Goal: Feedback & Contribution: Leave review/rating

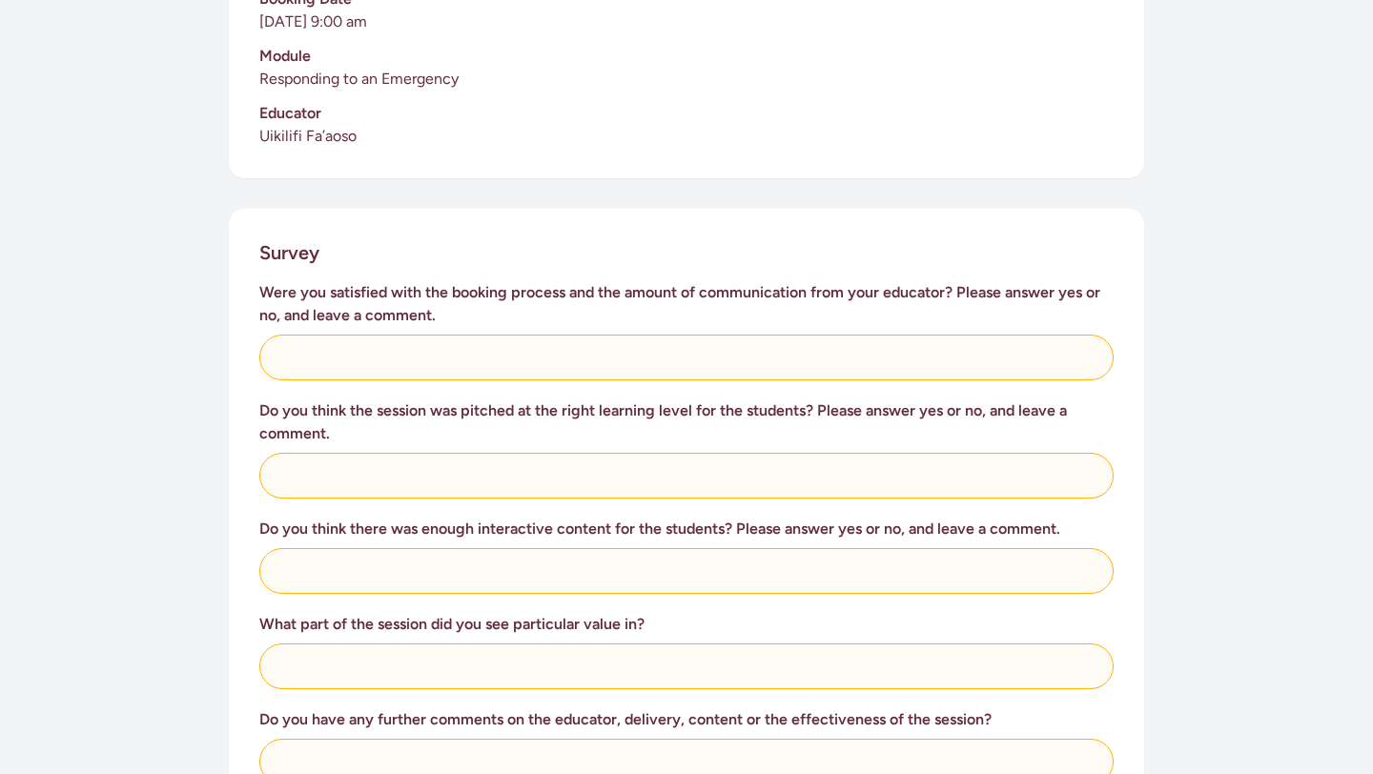
scroll to position [594, 0]
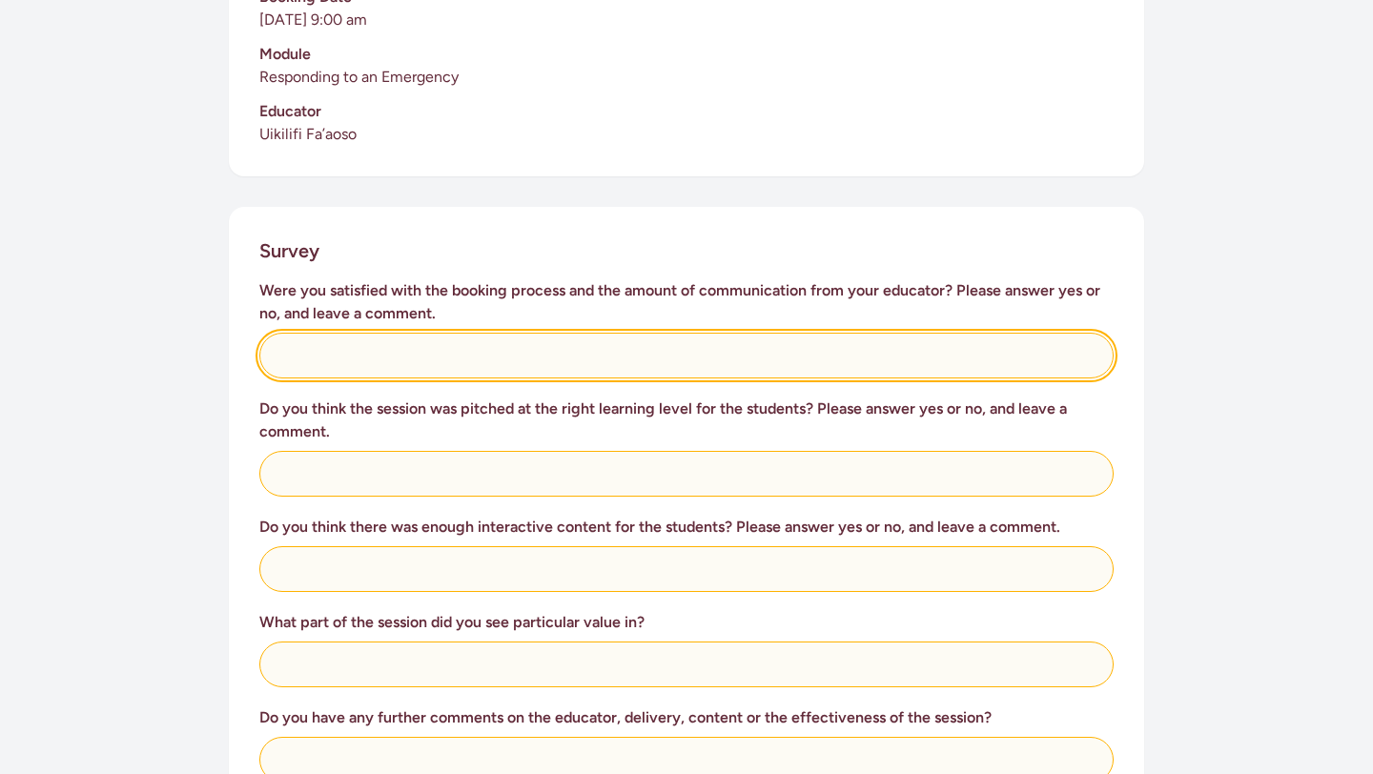
click at [605, 333] on input "text" at bounding box center [686, 356] width 854 height 46
type input "Yes"
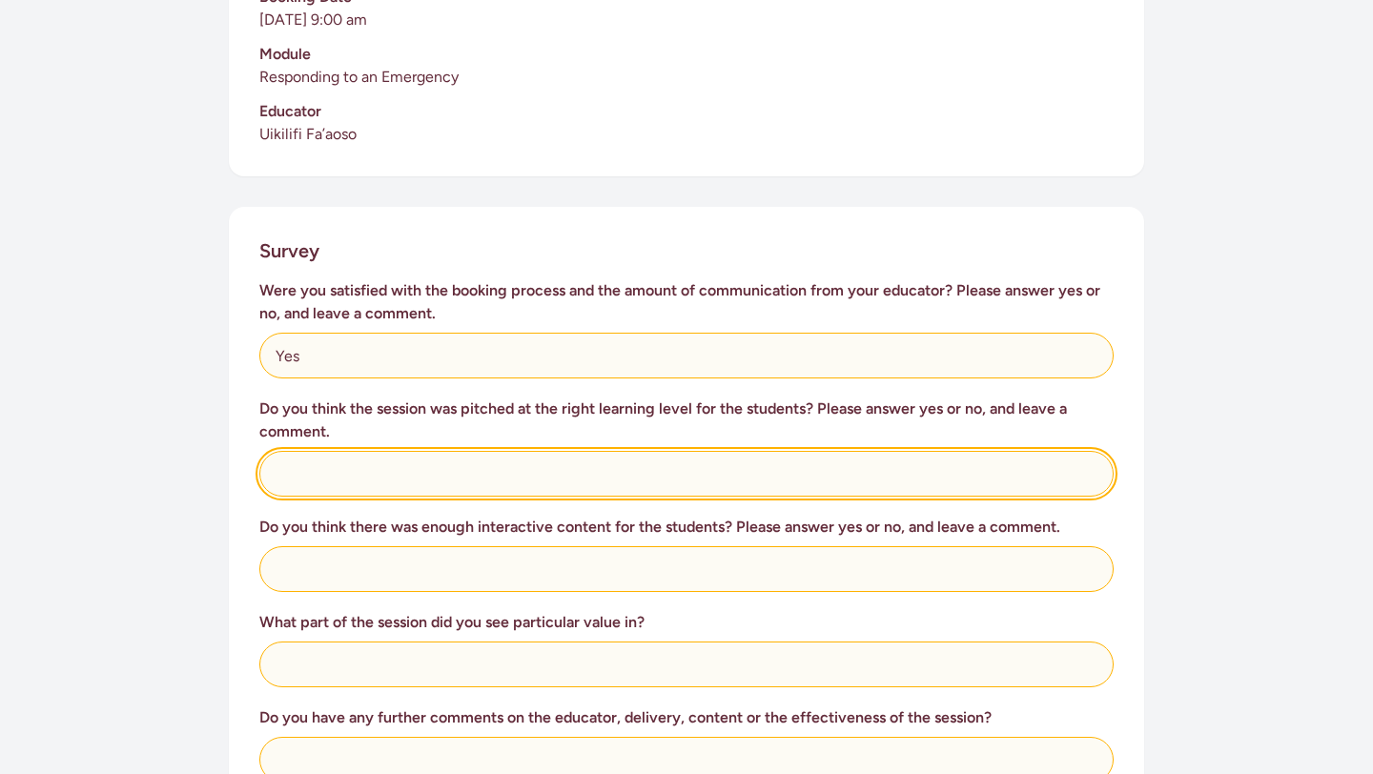
click at [447, 457] on input "text" at bounding box center [686, 474] width 854 height 46
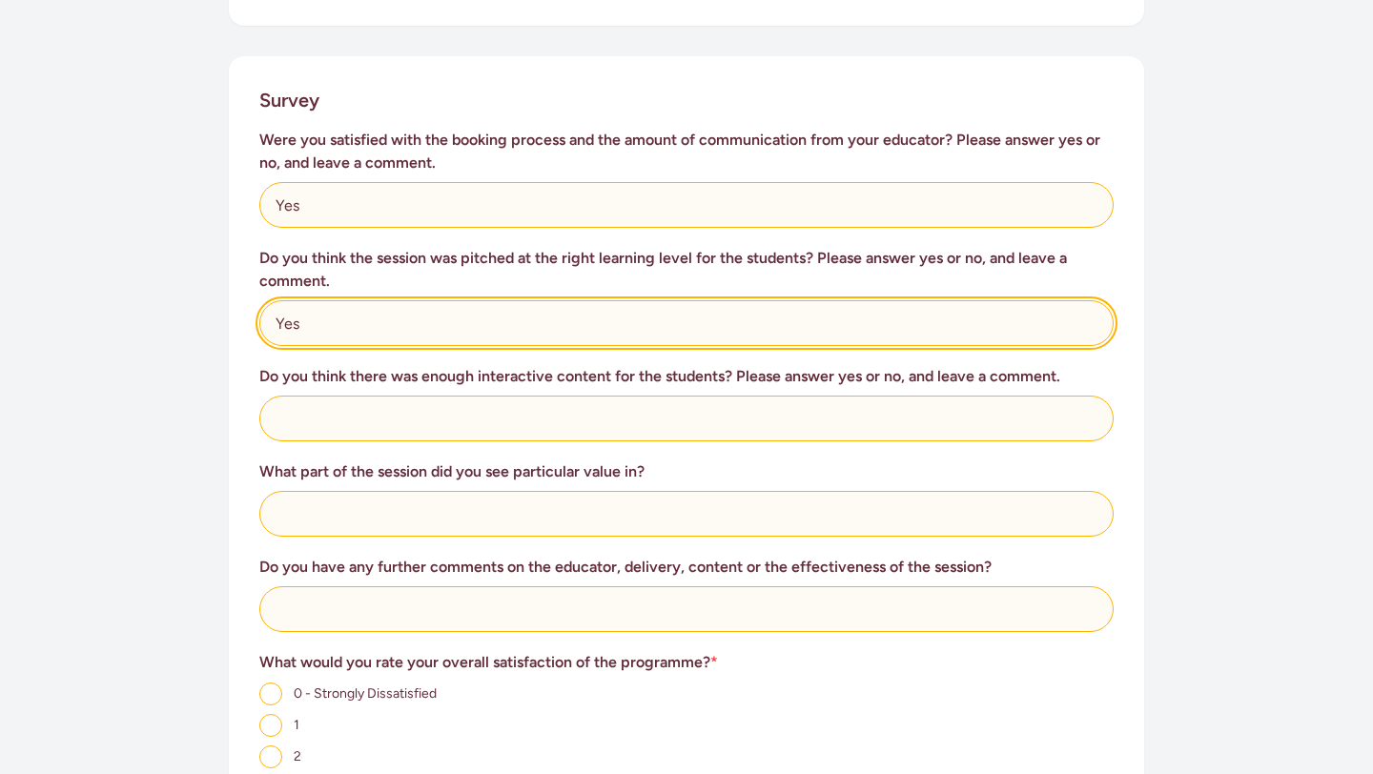
type input "Yes"
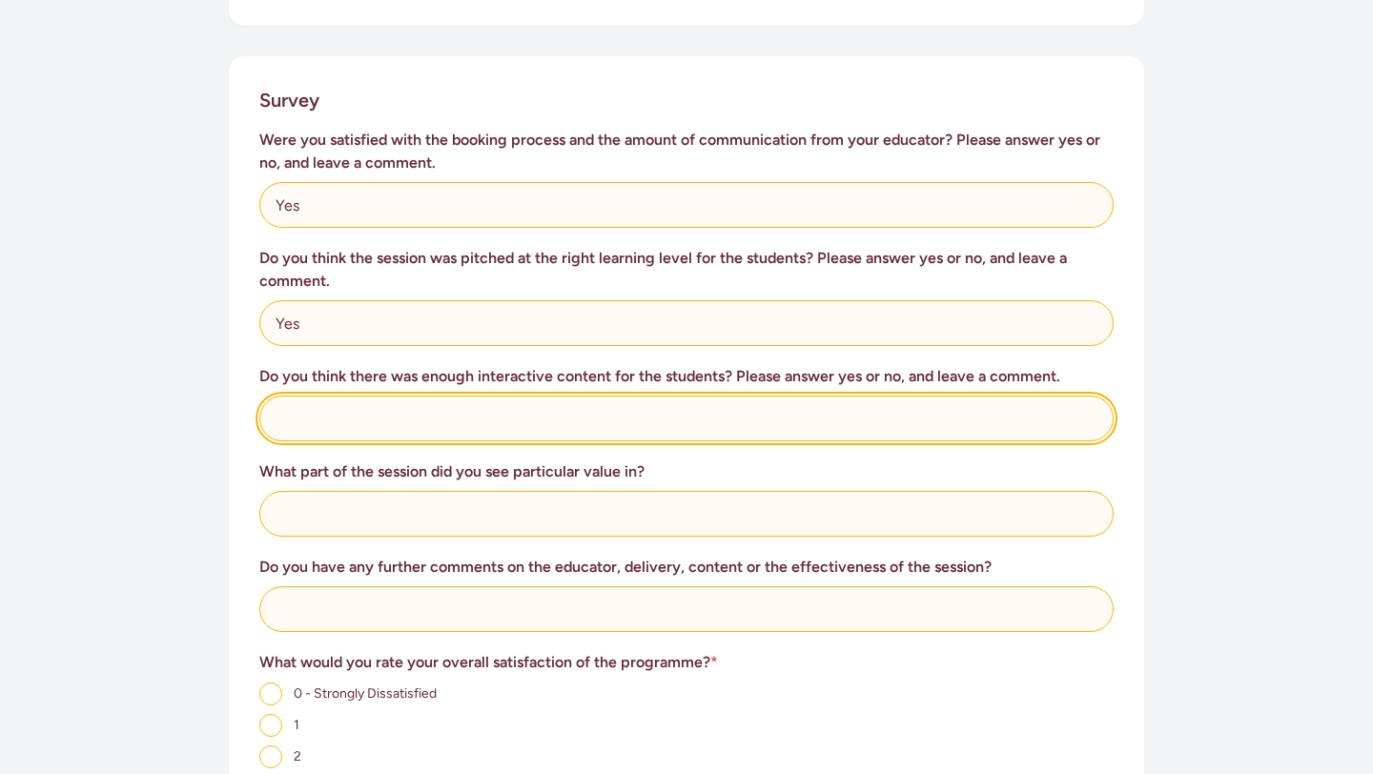
click at [451, 397] on input "text" at bounding box center [686, 419] width 854 height 46
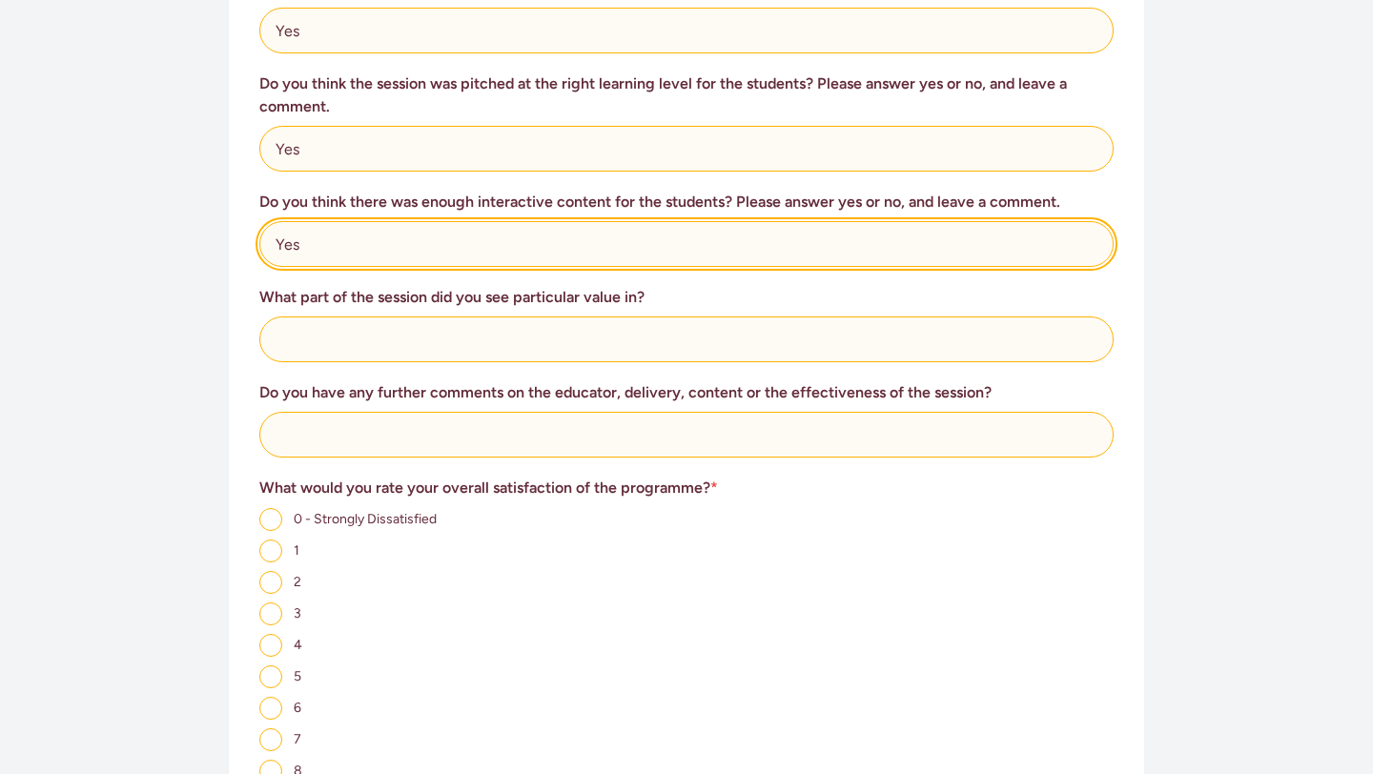
scroll to position [927, 0]
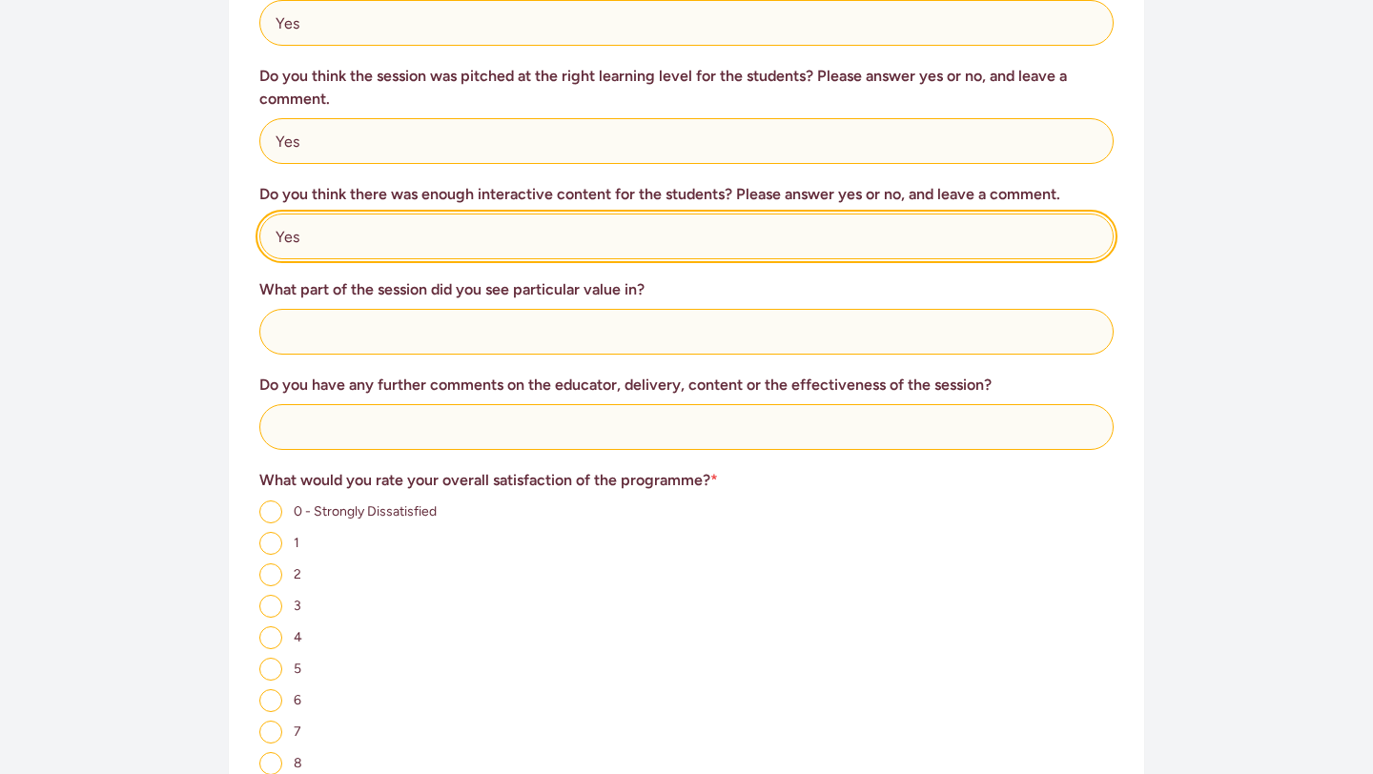
type input "Yes"
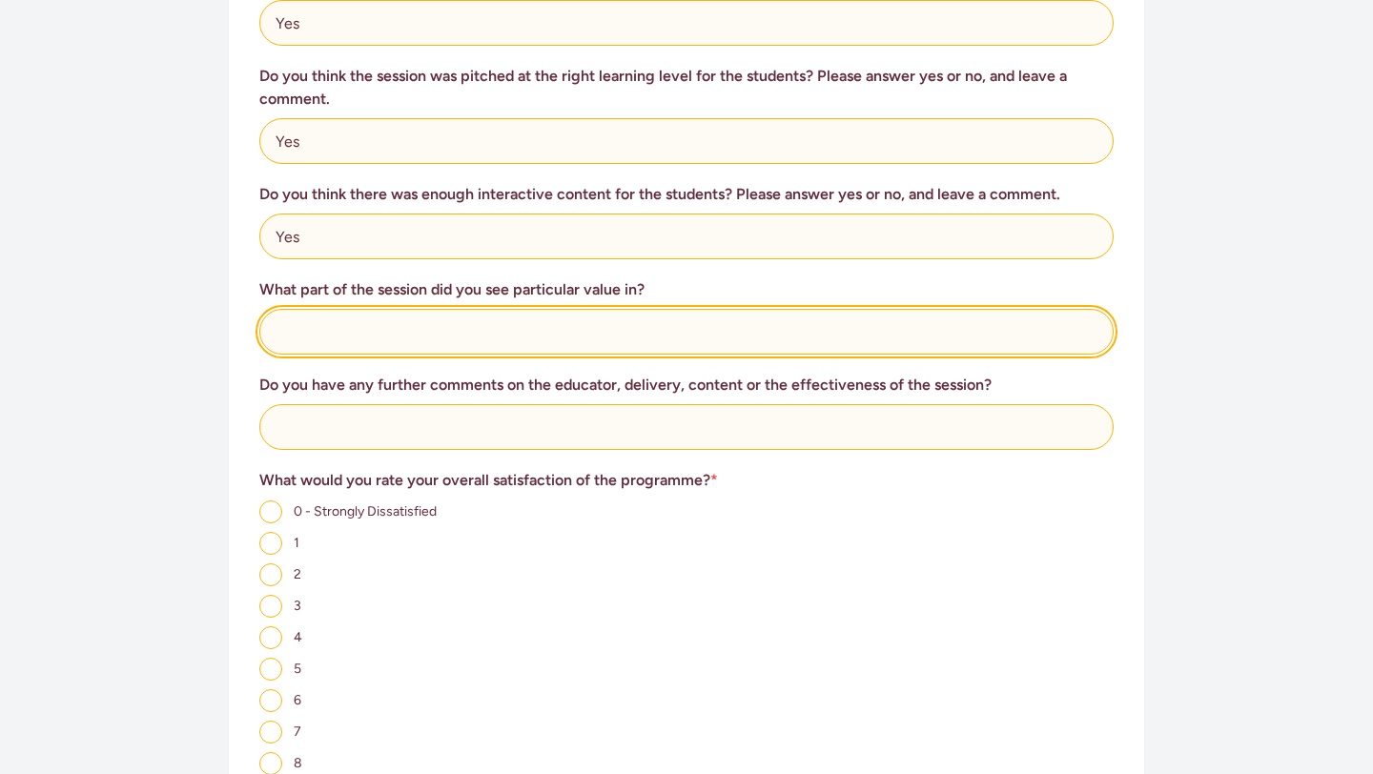
click at [469, 309] on input "text" at bounding box center [686, 332] width 854 height 46
type input "Age context response"
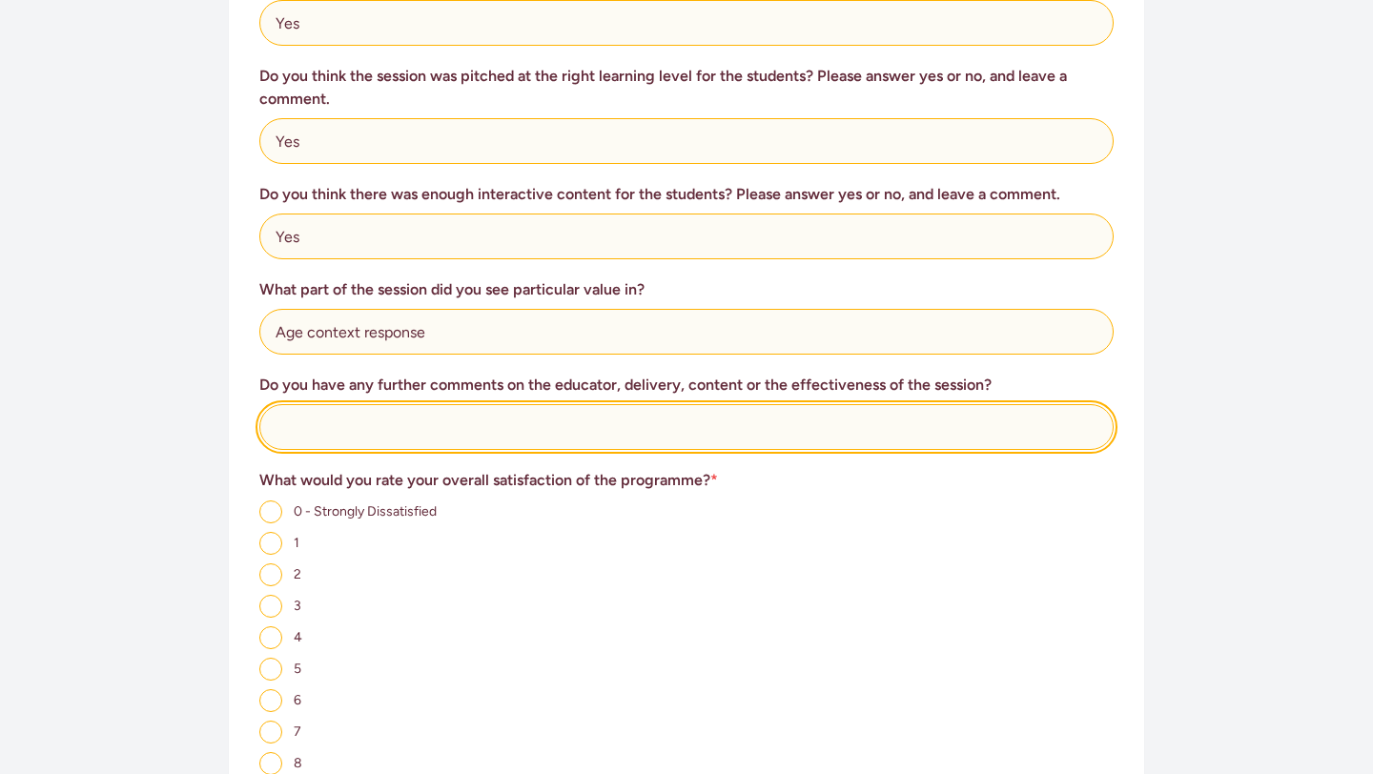
click at [363, 404] on input "text" at bounding box center [686, 427] width 854 height 46
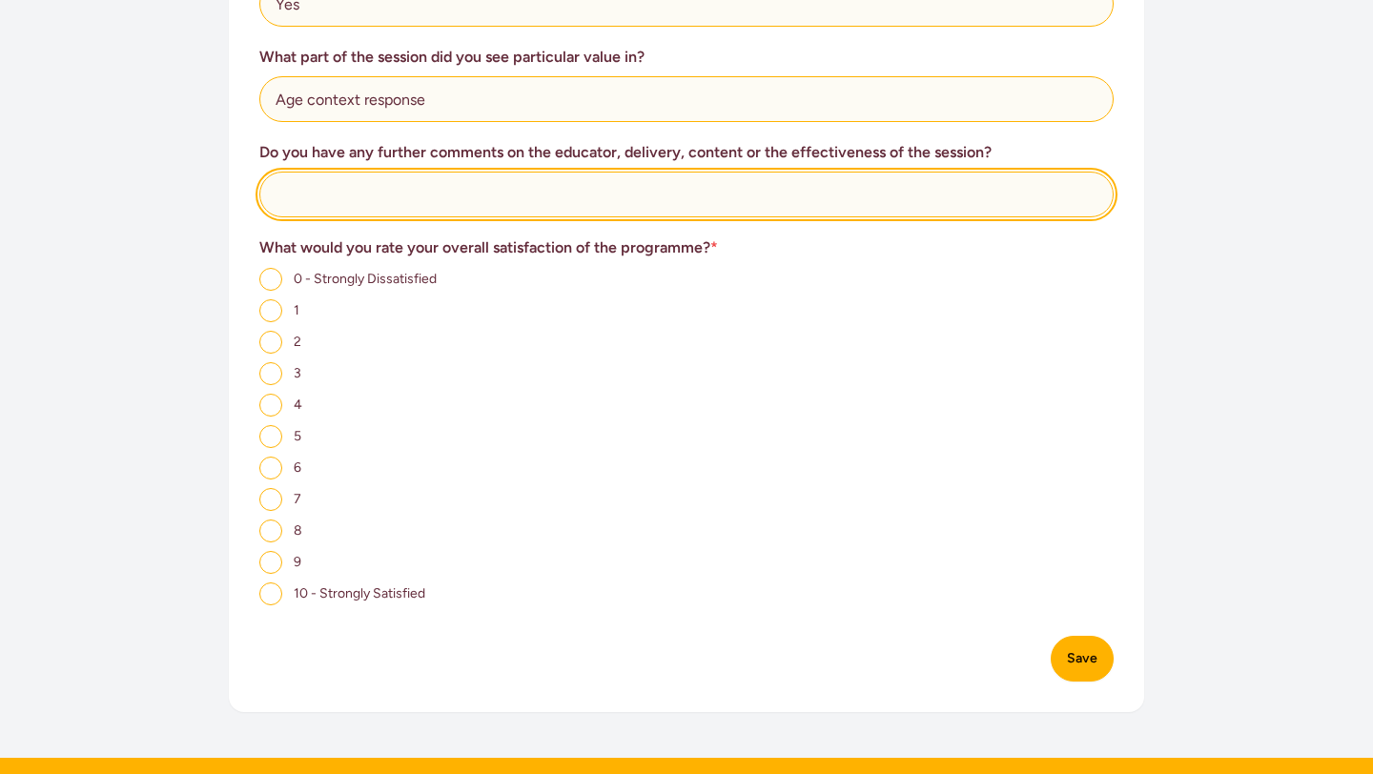
scroll to position [1163, 0]
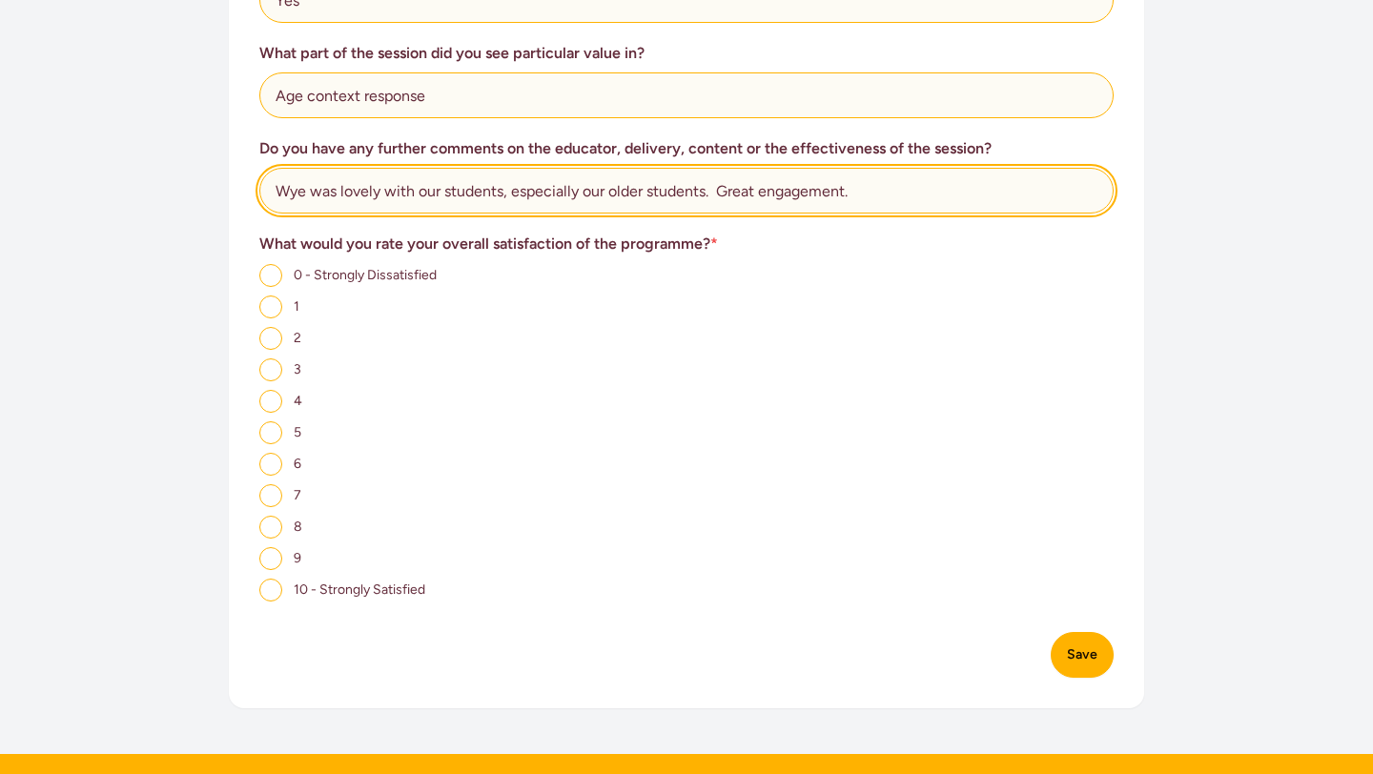
type input "Wye was lovely with our students, especially our older students. Great engageme…"
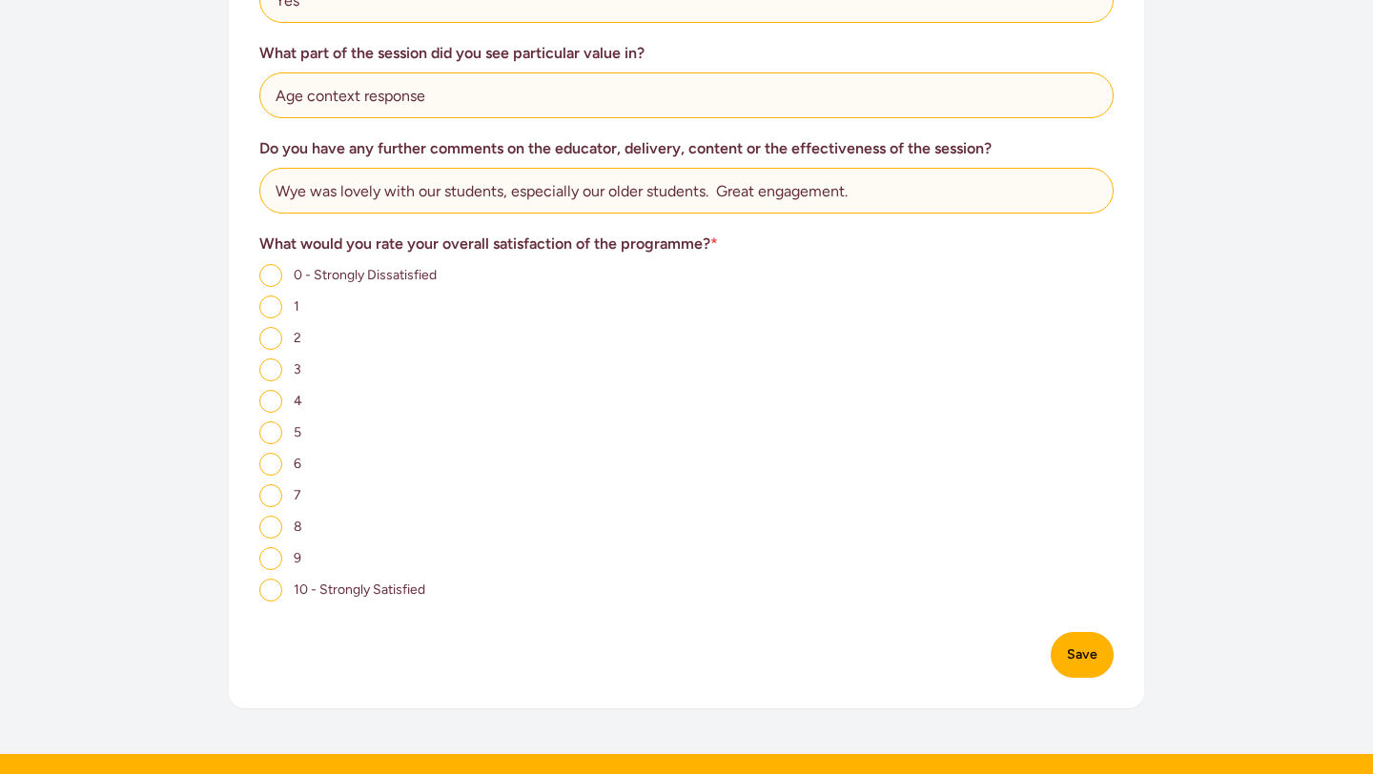
click at [276, 484] on input "7" at bounding box center [270, 495] width 23 height 23
radio input "true"
click at [1061, 638] on button "Save" at bounding box center [1081, 655] width 63 height 46
